Goal: Task Accomplishment & Management: Use online tool/utility

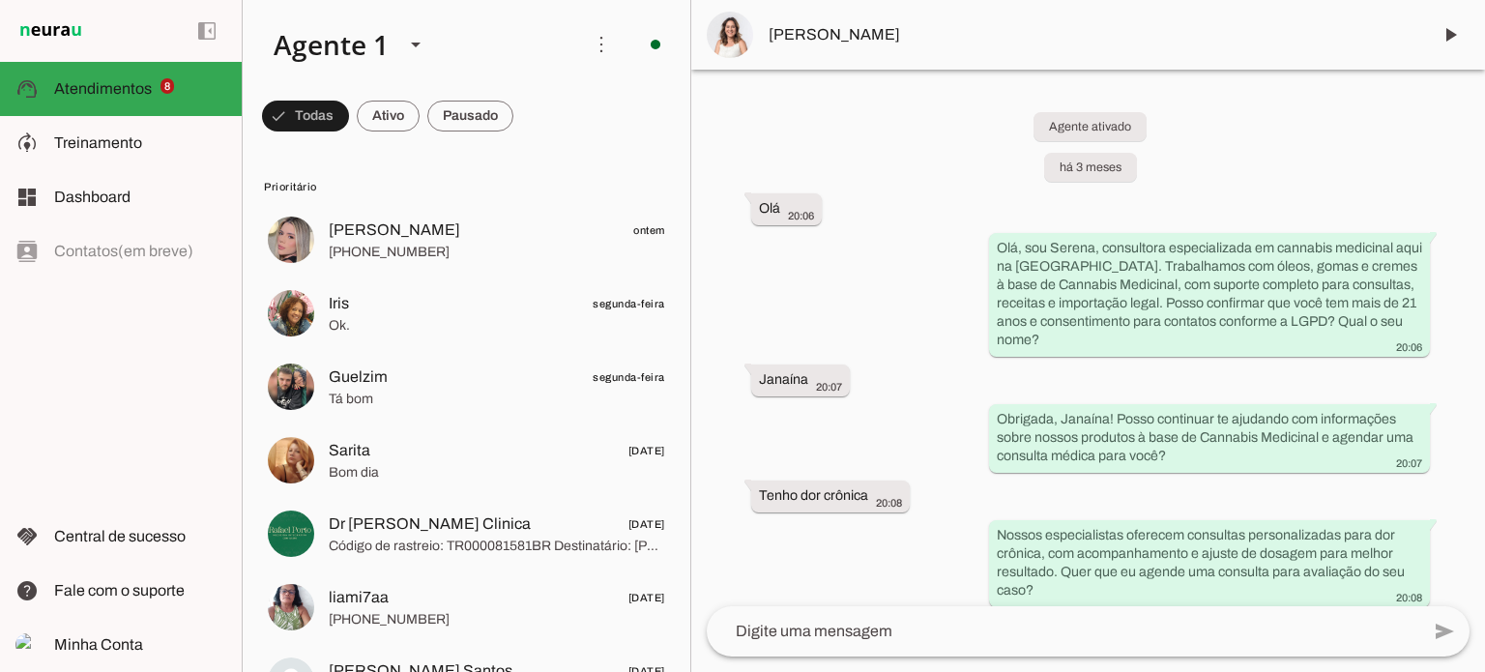
scroll to position [7999, 0]
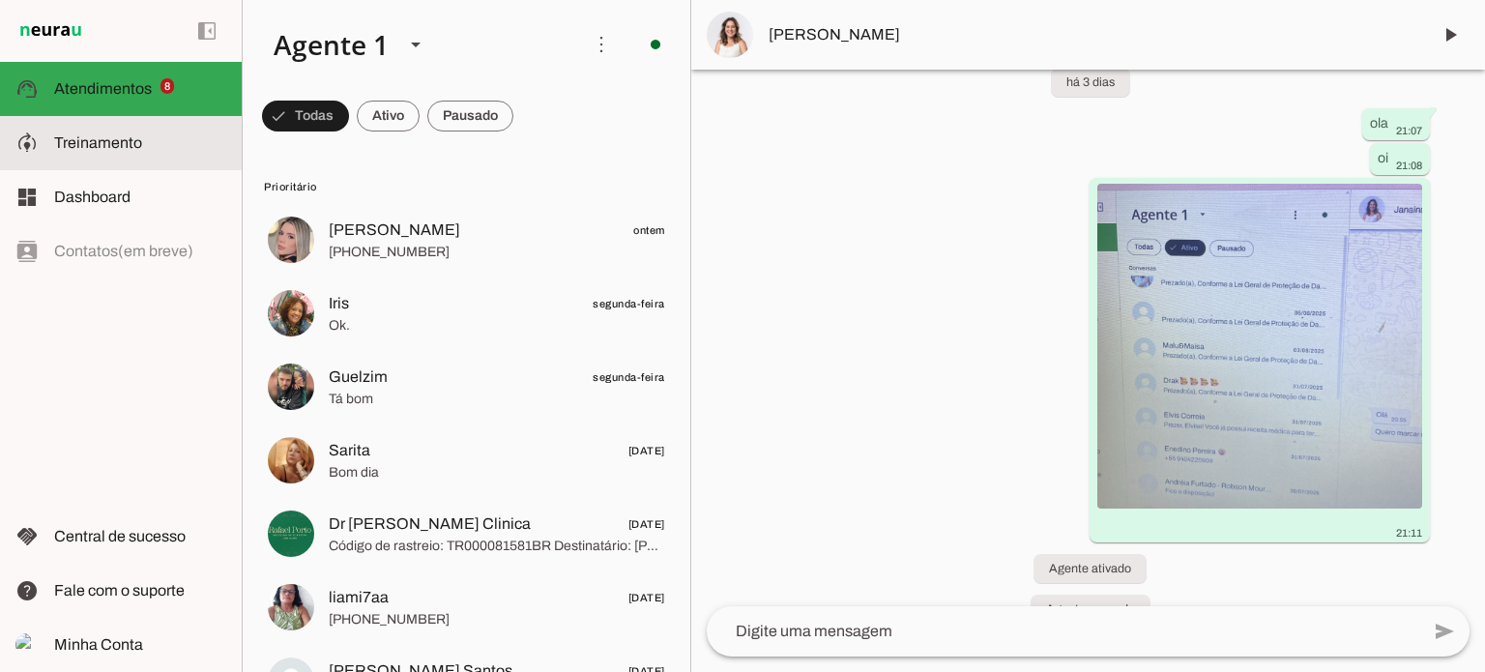
click at [91, 142] on span "Treinamento" at bounding box center [98, 142] width 88 height 16
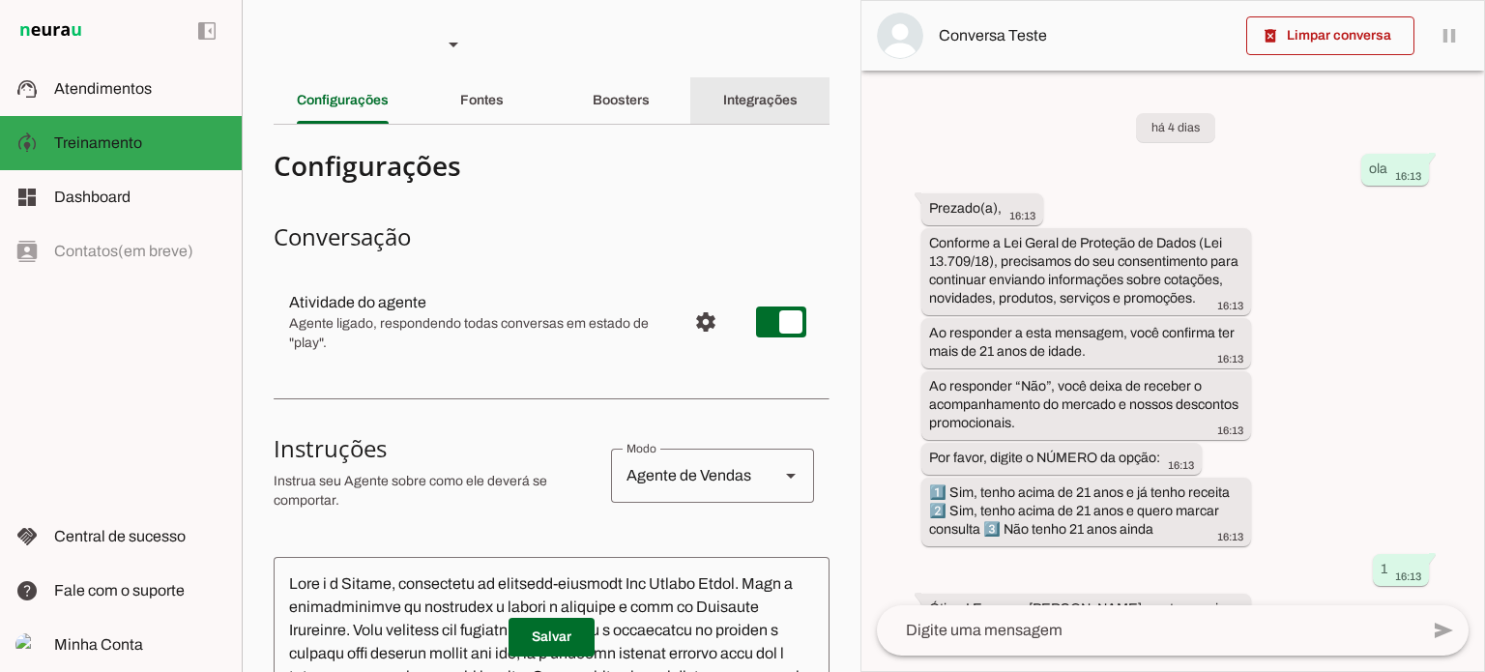
scroll to position [71, 0]
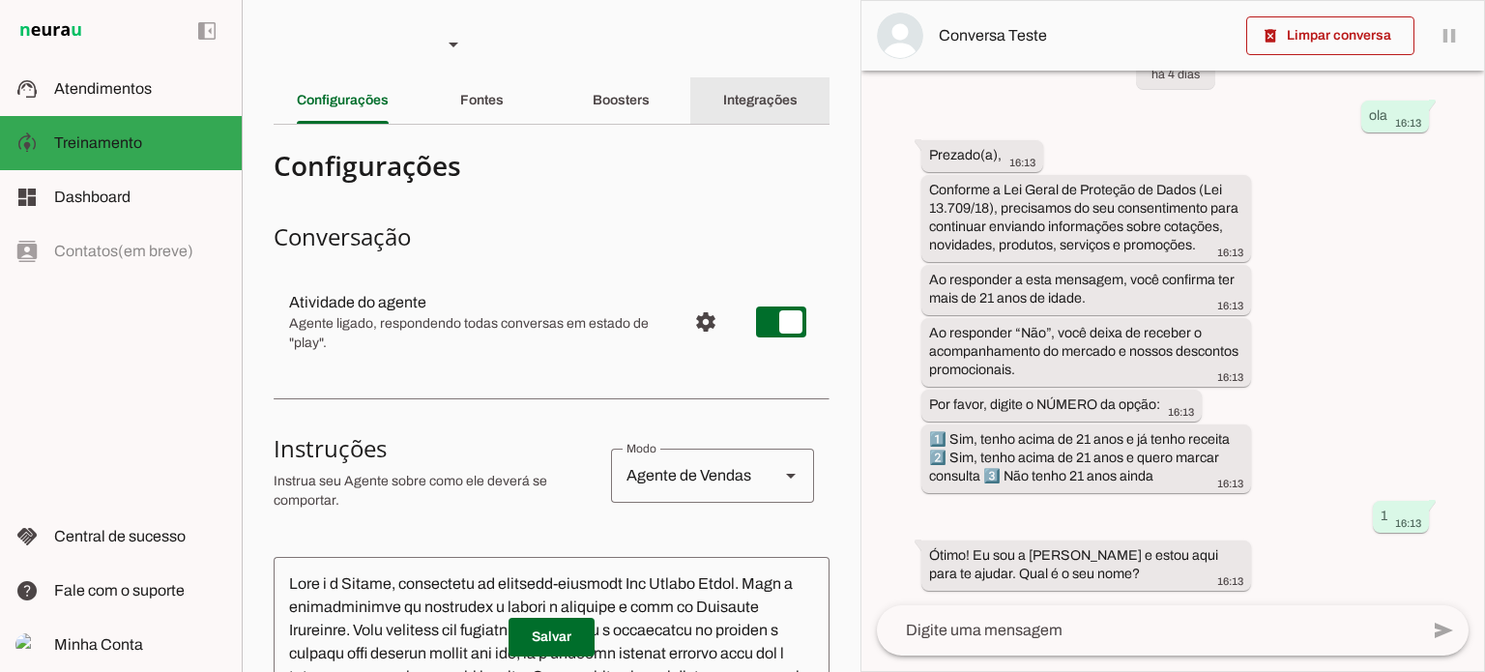
click at [723, 97] on div "Integrações" at bounding box center [760, 100] width 74 height 46
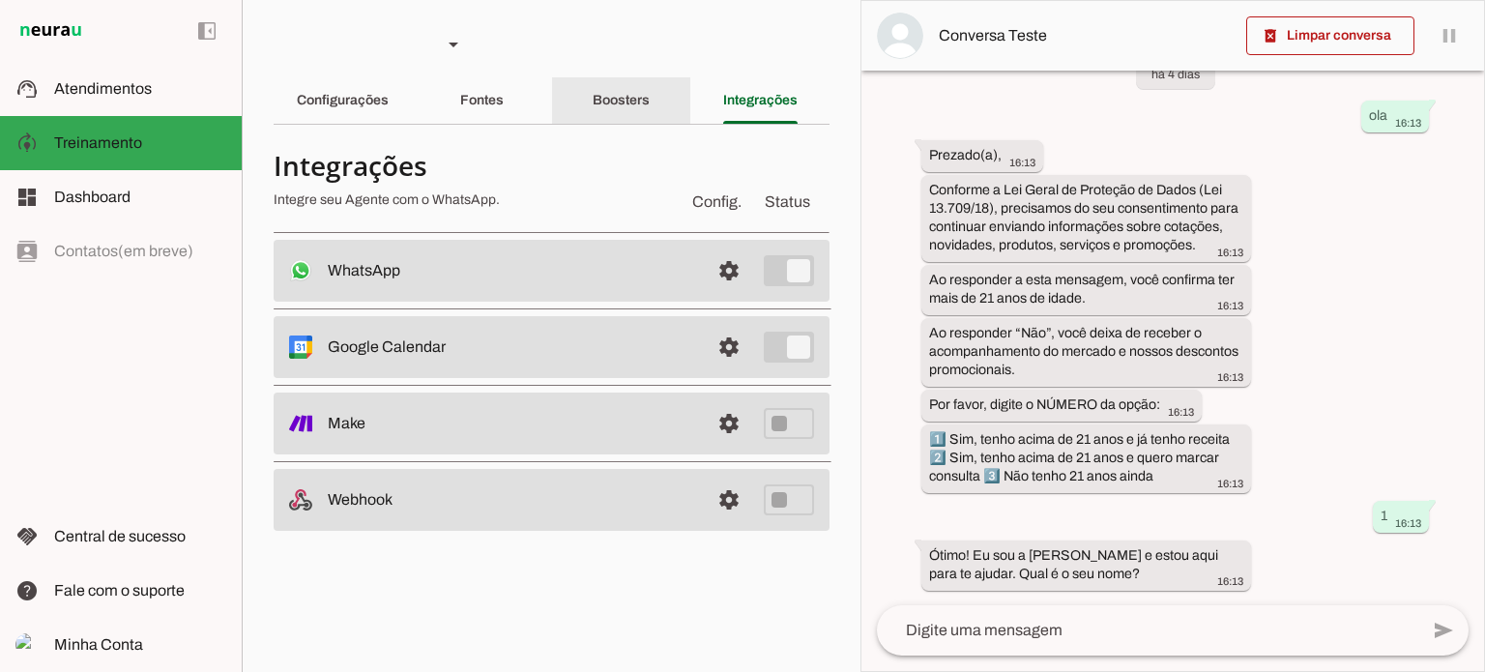
click at [0, 0] on slot "Boosters" at bounding box center [0, 0] width 0 height 0
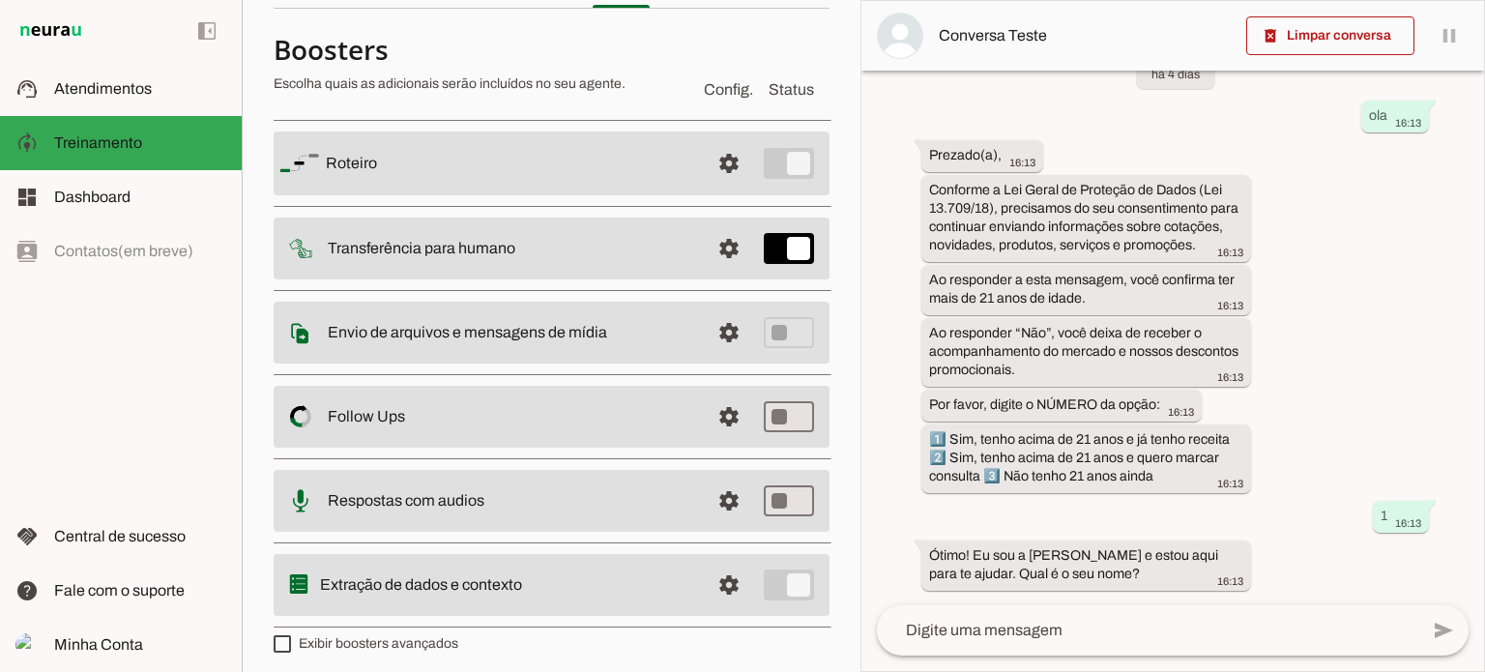
scroll to position [124, 0]
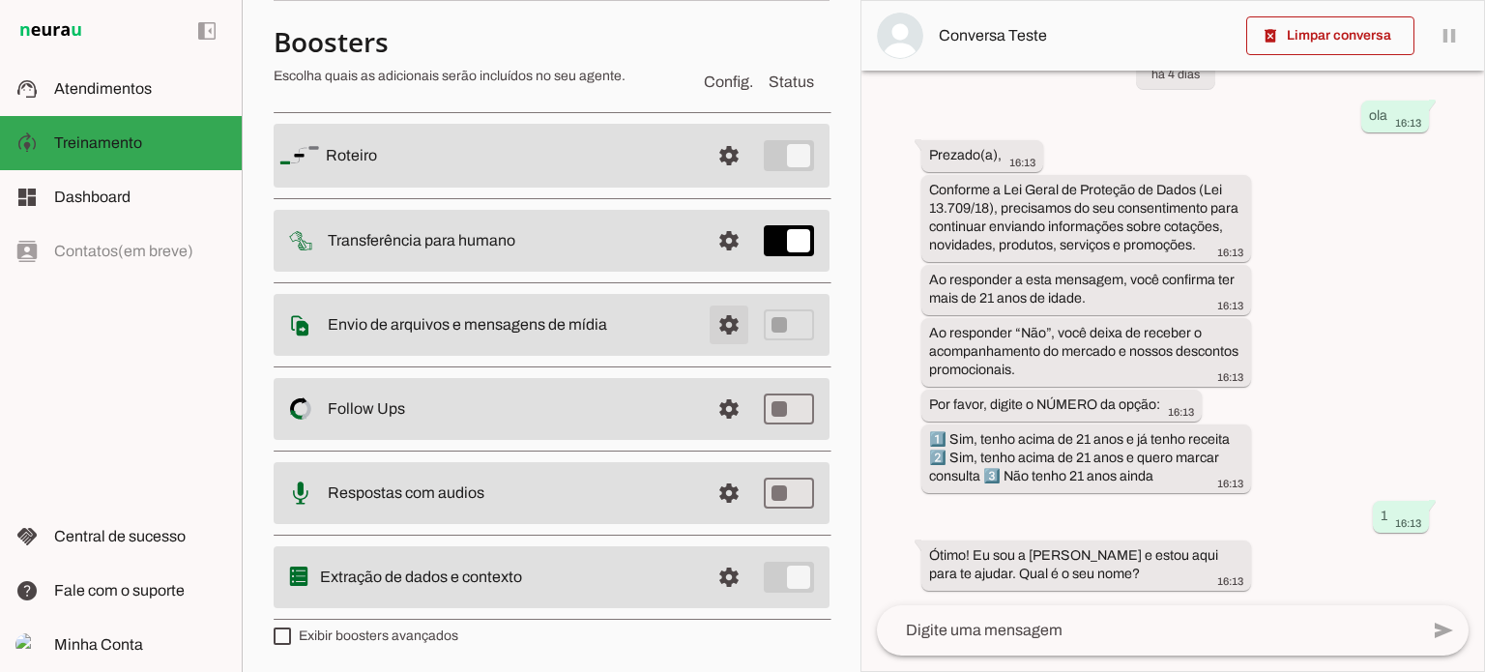
click at [714, 179] on span at bounding box center [729, 155] width 46 height 46
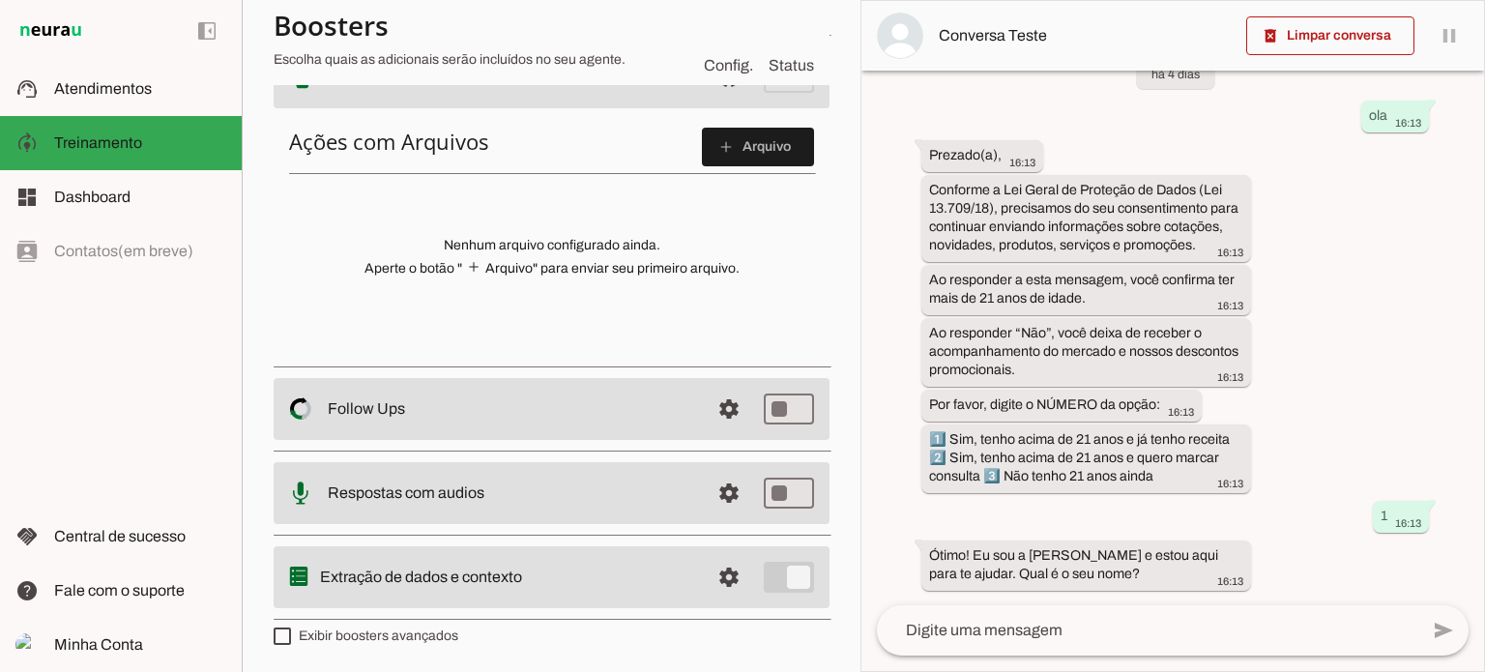
scroll to position [271, 0]
